Goal: Transaction & Acquisition: Download file/media

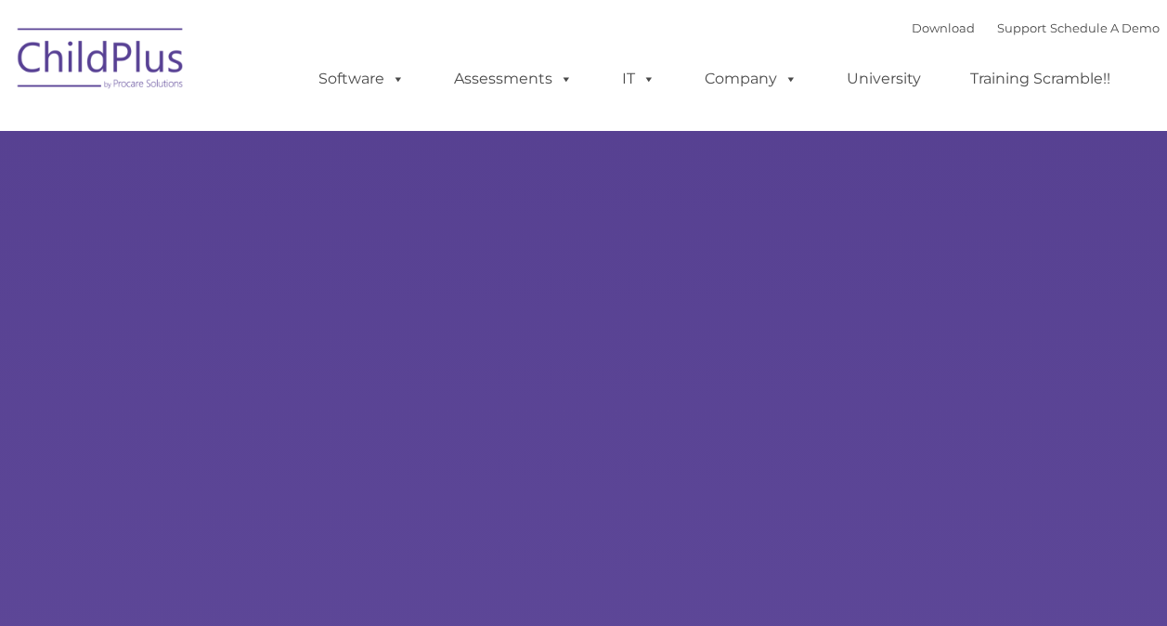
type input ""
select select "MEDIUM"
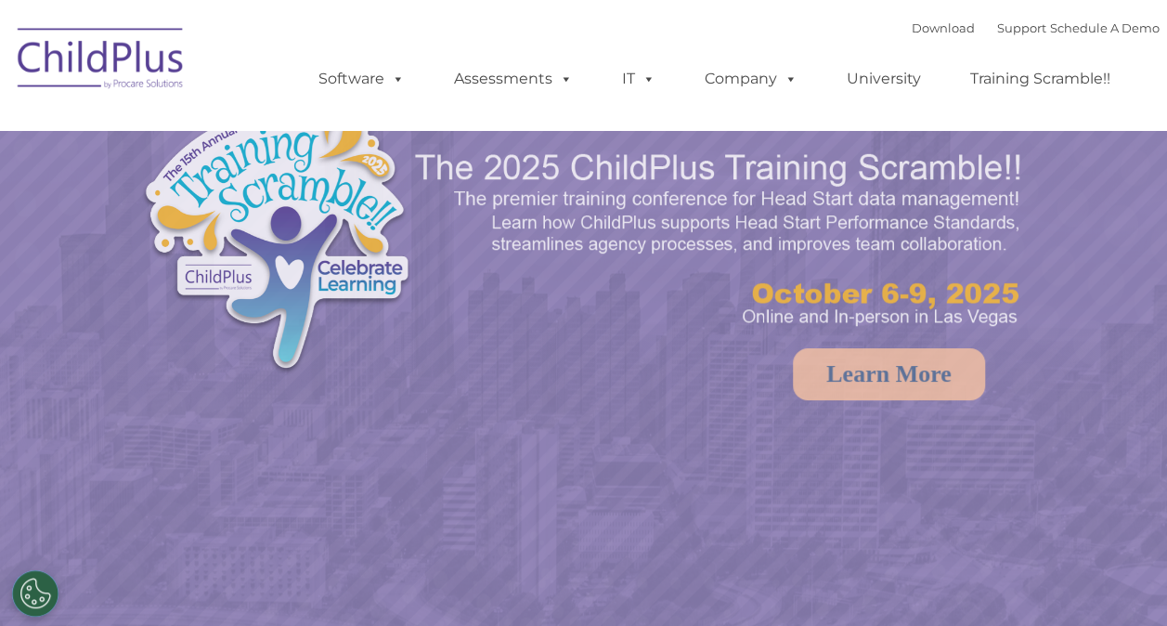
select select "MEDIUM"
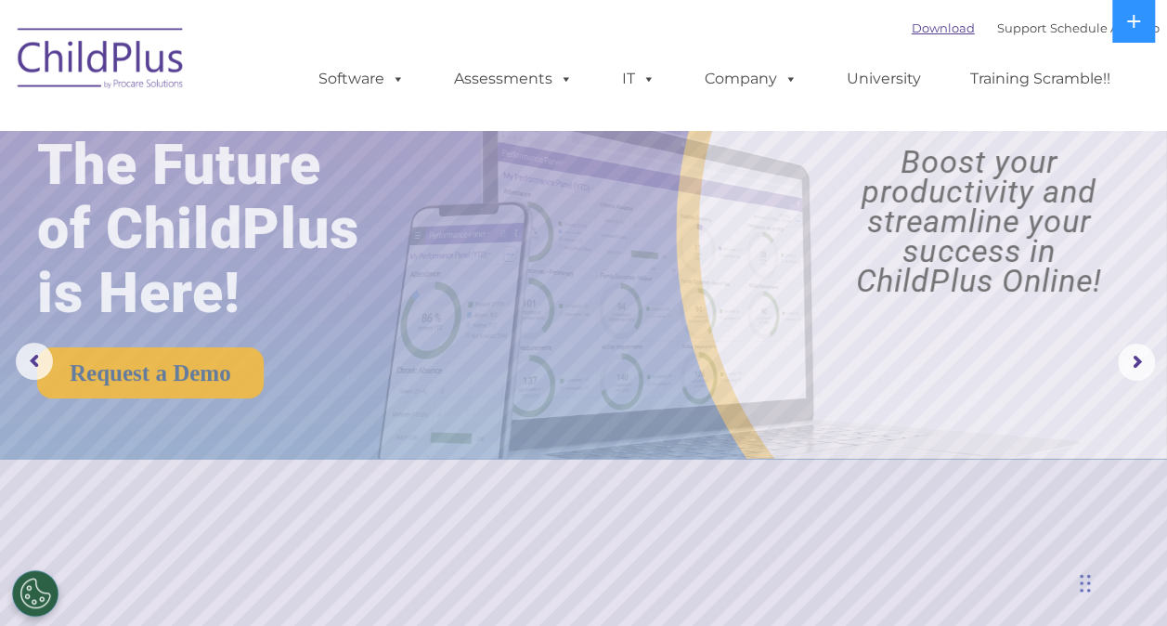
click at [929, 23] on link "Download" at bounding box center [942, 27] width 63 height 15
